Goal: Transaction & Acquisition: Purchase product/service

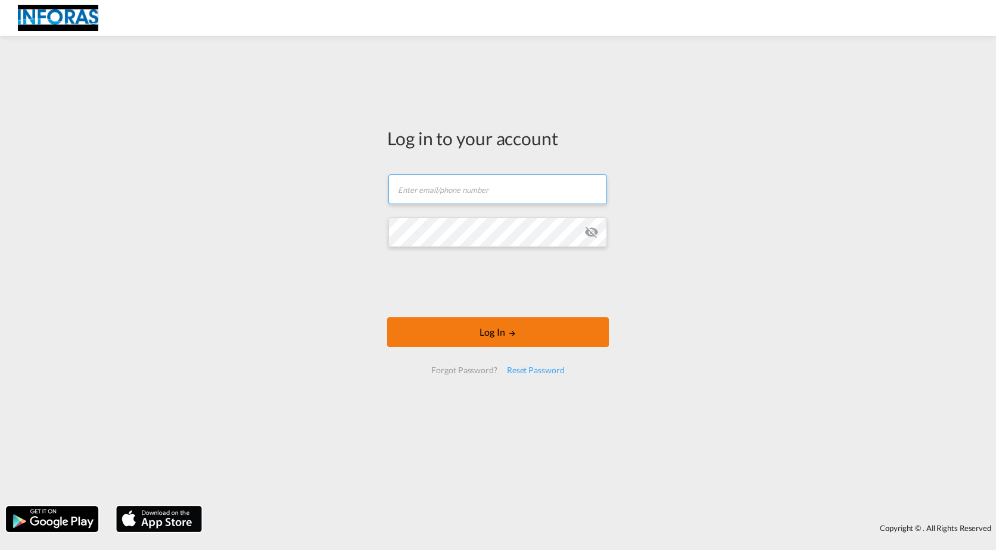
type input "[EMAIL_ADDRESS][PERSON_NAME][DOMAIN_NAME]"
drag, startPoint x: 427, startPoint y: 328, endPoint x: 410, endPoint y: 327, distance: 16.7
click at [425, 328] on button "Log In" at bounding box center [498, 333] width 222 height 30
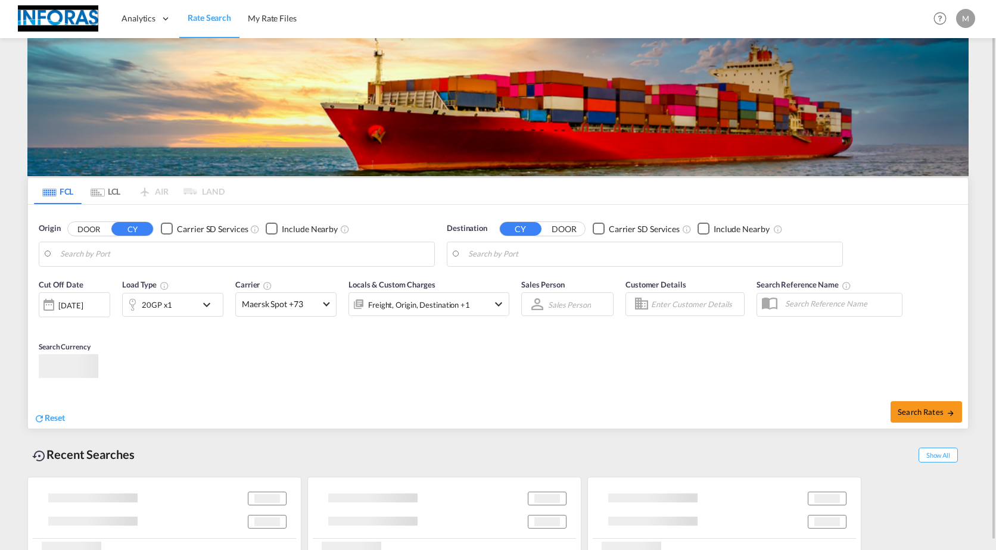
type input "[GEOGRAPHIC_DATA], [GEOGRAPHIC_DATA]"
type input "Incheon, KRINC"
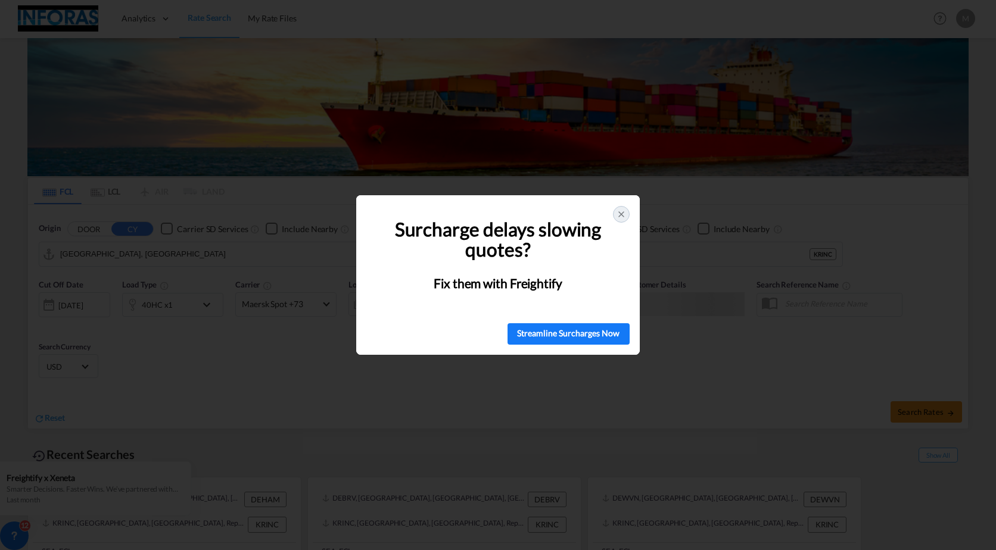
click at [618, 218] on icon at bounding box center [622, 215] width 10 height 10
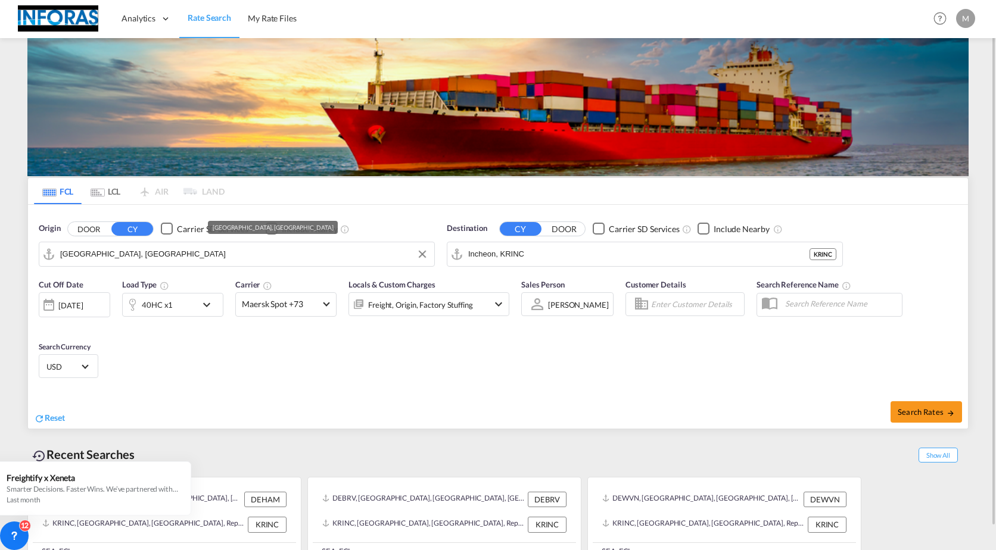
click at [187, 257] on input "[GEOGRAPHIC_DATA], [GEOGRAPHIC_DATA]" at bounding box center [244, 254] width 368 height 18
click at [432, 251] on md-input-container "[GEOGRAPHIC_DATA], [GEOGRAPHIC_DATA]" at bounding box center [236, 254] width 395 height 24
click at [418, 256] on button "Clear Input" at bounding box center [422, 254] width 18 height 18
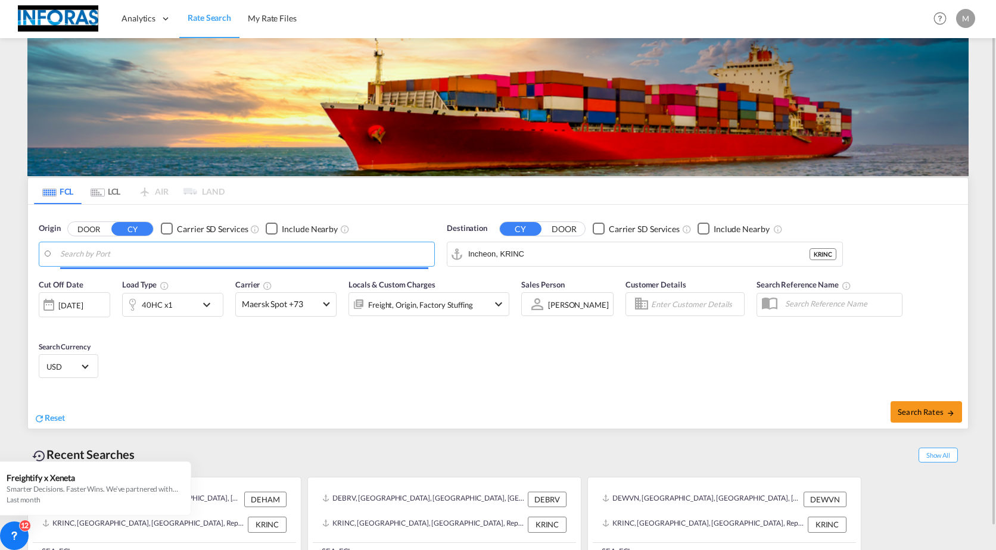
click at [214, 263] on md-autocomplete-wrap "Hamburg, DEHAM" at bounding box center [244, 257] width 368 height 24
click at [191, 259] on body "Analytics Reports Rate Search My Rate Files Analytics Reports" at bounding box center [498, 275] width 996 height 550
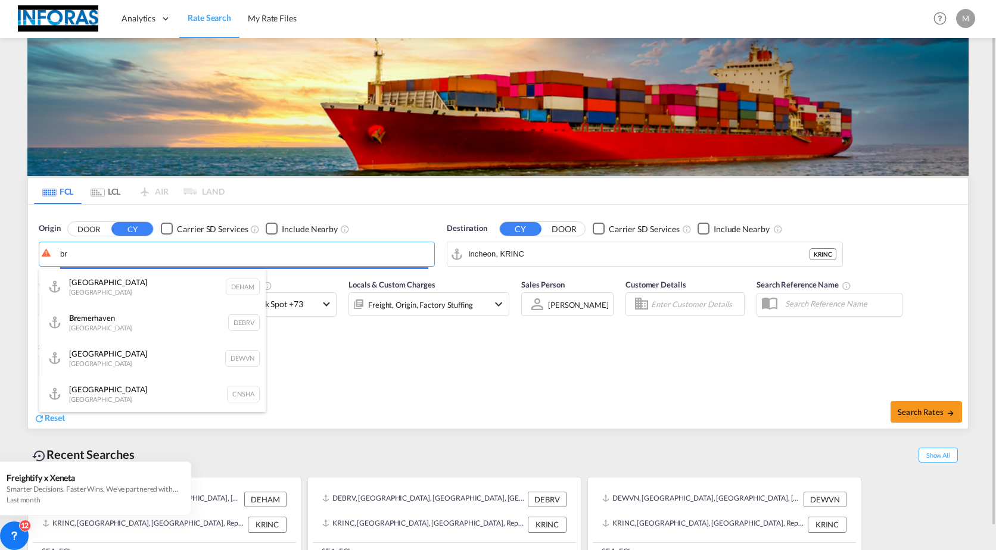
type input "b"
type input "hammburg"
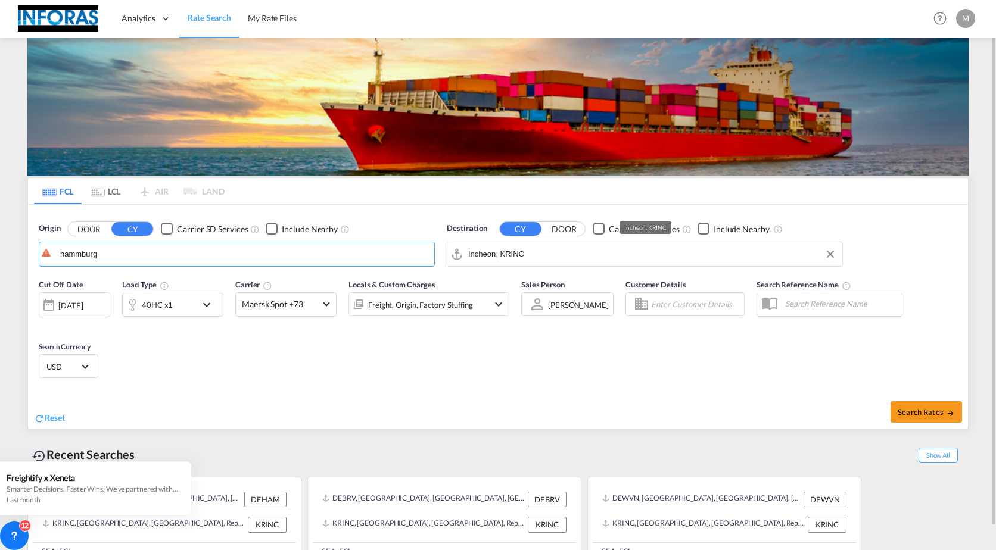
click at [550, 259] on input "Incheon, KRINC" at bounding box center [652, 254] width 368 height 18
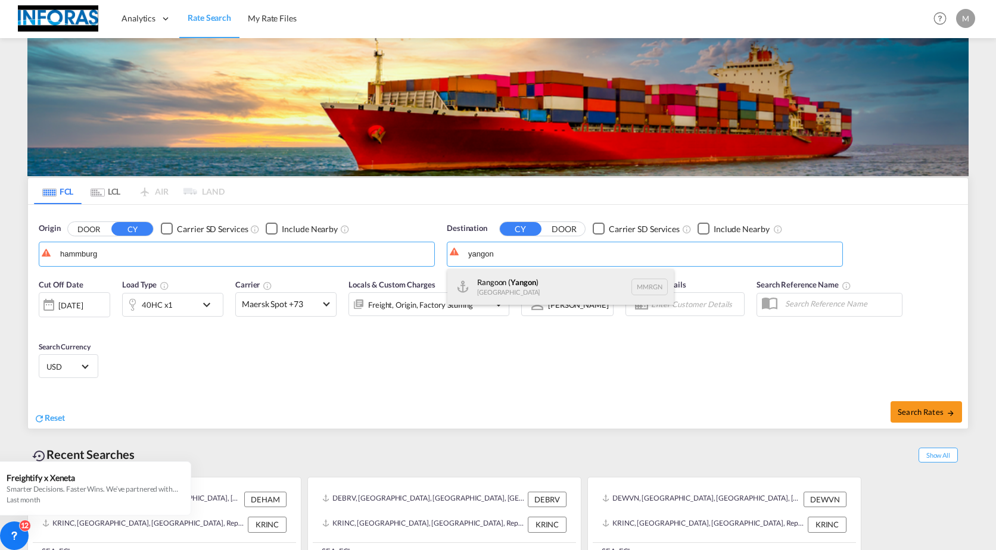
click at [481, 286] on div "Rangoon ( [GEOGRAPHIC_DATA] ) [GEOGRAPHIC_DATA] MMRGN" at bounding box center [560, 287] width 226 height 36
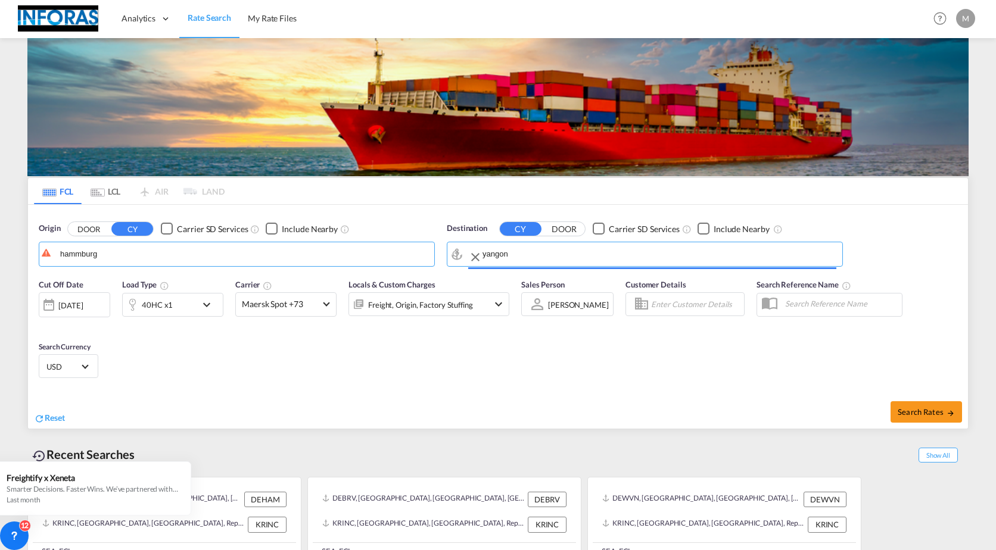
type input "Rangoon (Yangon), MMRGN"
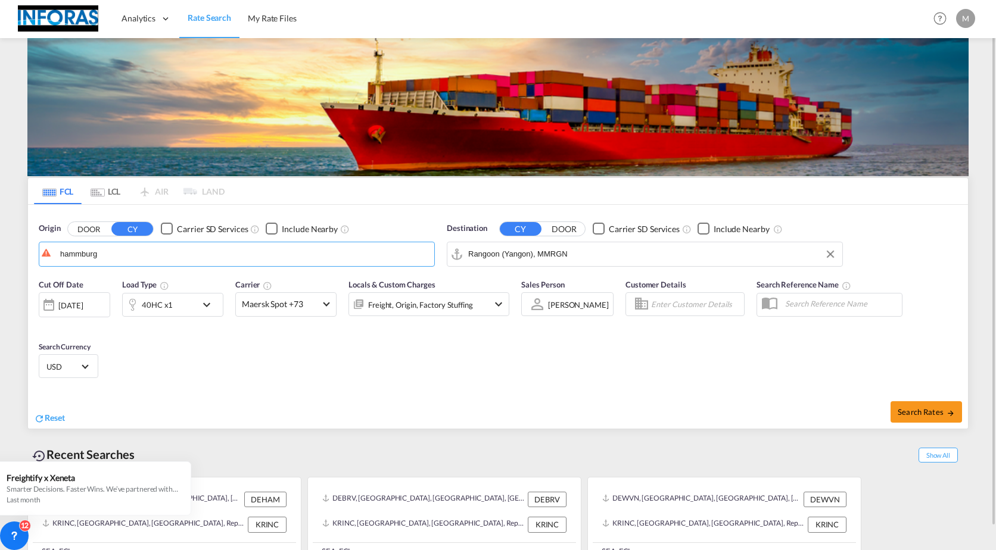
click at [172, 299] on div "40HC x1" at bounding box center [160, 305] width 74 height 24
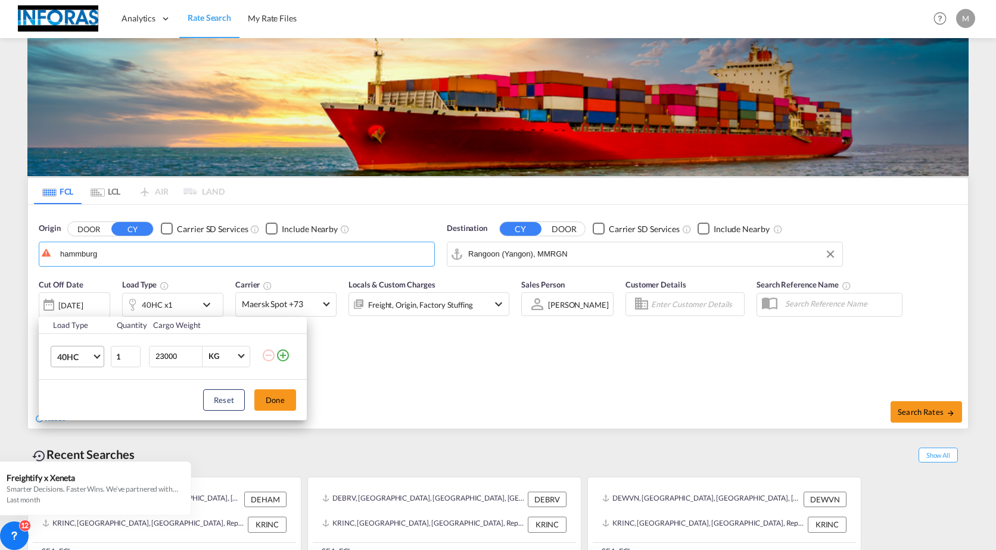
click at [98, 355] on span "Choose: \a40HC" at bounding box center [97, 355] width 7 height 7
click at [82, 299] on md-option "20GP" at bounding box center [88, 299] width 81 height 29
drag, startPoint x: 185, startPoint y: 362, endPoint x: 141, endPoint y: 360, distance: 44.1
click at [141, 360] on tr "20GP 1 23000 KG KG" at bounding box center [173, 357] width 268 height 46
type input "20000"
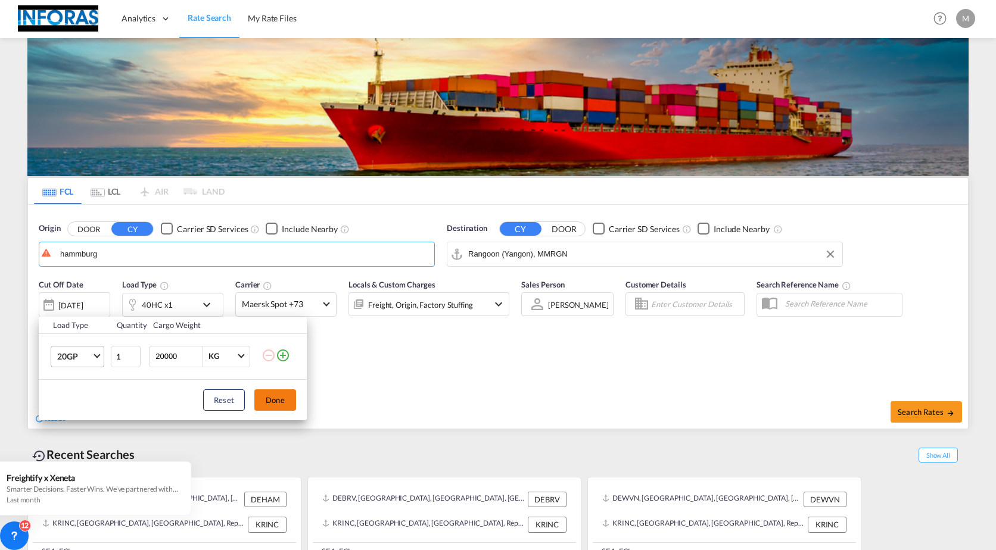
click at [264, 402] on button "Done" at bounding box center [275, 400] width 42 height 21
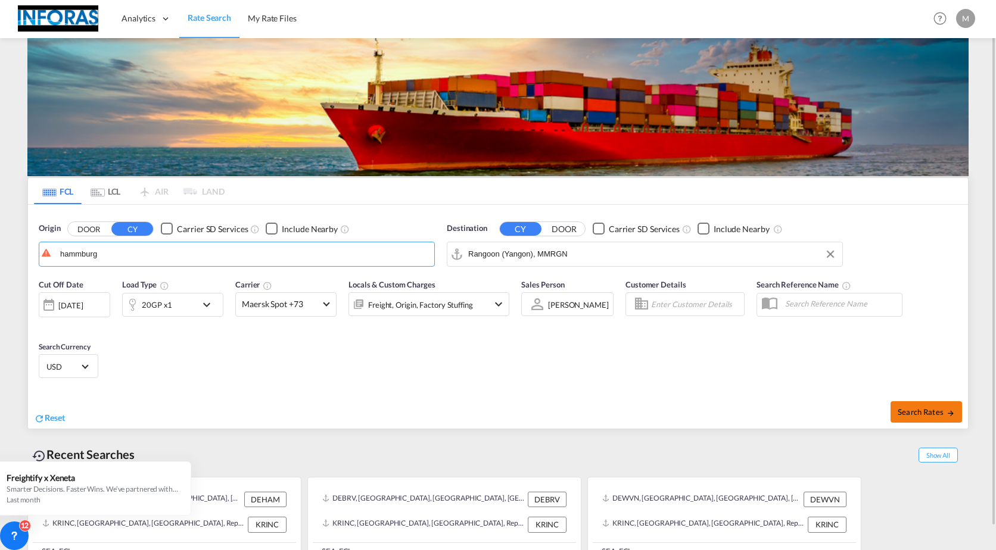
click at [901, 418] on button "Search Rates" at bounding box center [926, 412] width 71 height 21
click at [895, 406] on button "Search Rates" at bounding box center [926, 412] width 71 height 21
click at [195, 266] on md-autocomplete-wrap "hammburg" at bounding box center [244, 257] width 368 height 24
click at [417, 251] on button "Clear Input" at bounding box center [422, 254] width 18 height 18
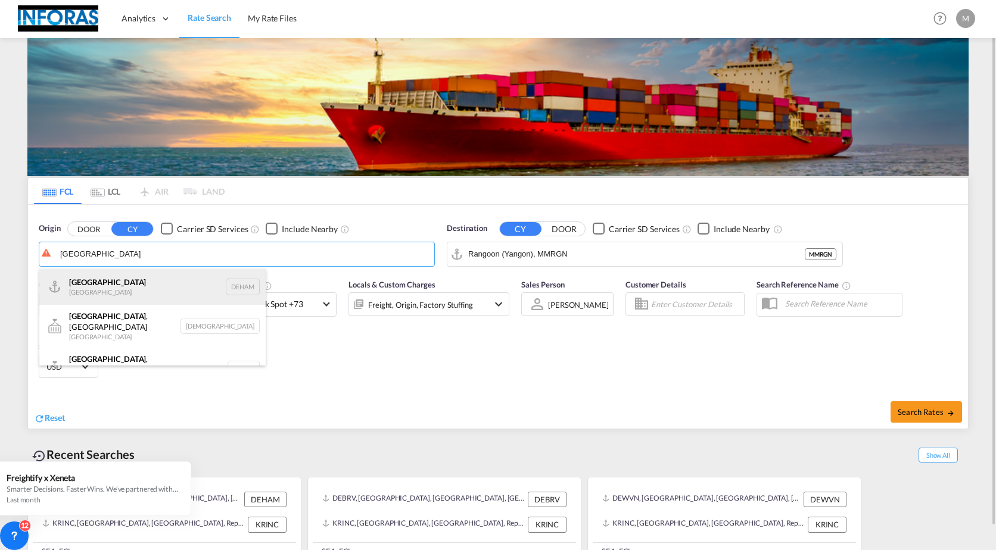
click at [152, 279] on div "[GEOGRAPHIC_DATA] [GEOGRAPHIC_DATA] DEHAM" at bounding box center [152, 287] width 226 height 36
type input "[GEOGRAPHIC_DATA], [GEOGRAPHIC_DATA]"
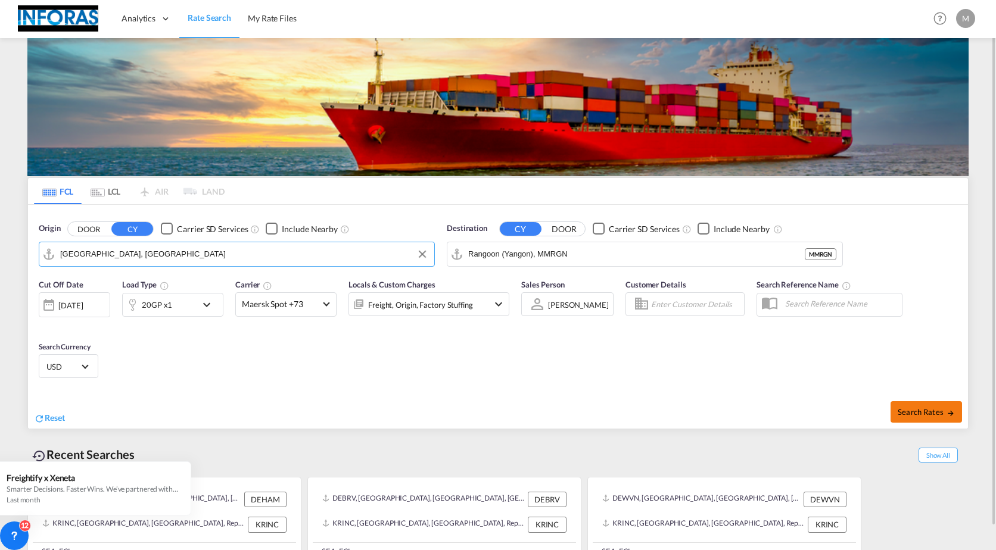
click at [926, 402] on button "Search Rates" at bounding box center [926, 412] width 71 height 21
type input "DEHAM to MMRGN / [DATE]"
